Goal: Navigation & Orientation: Go to known website

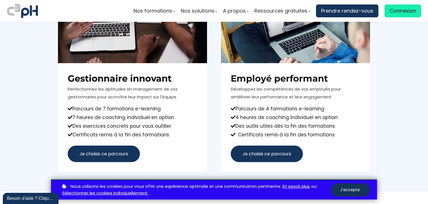
scroll to position [356, 0]
